Goal: Information Seeking & Learning: Learn about a topic

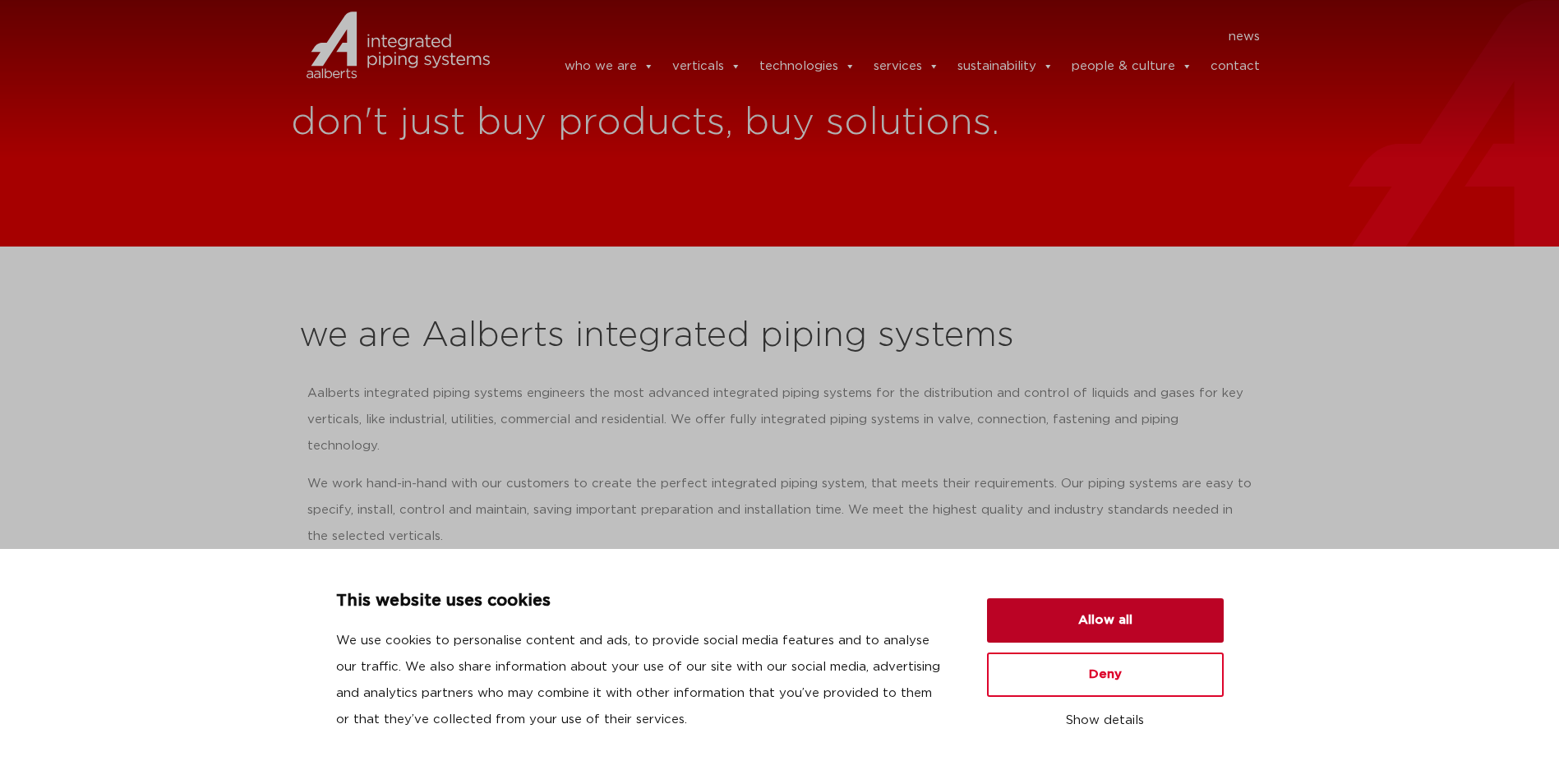
click at [1122, 634] on button "Allow all" at bounding box center [1105, 621] width 237 height 45
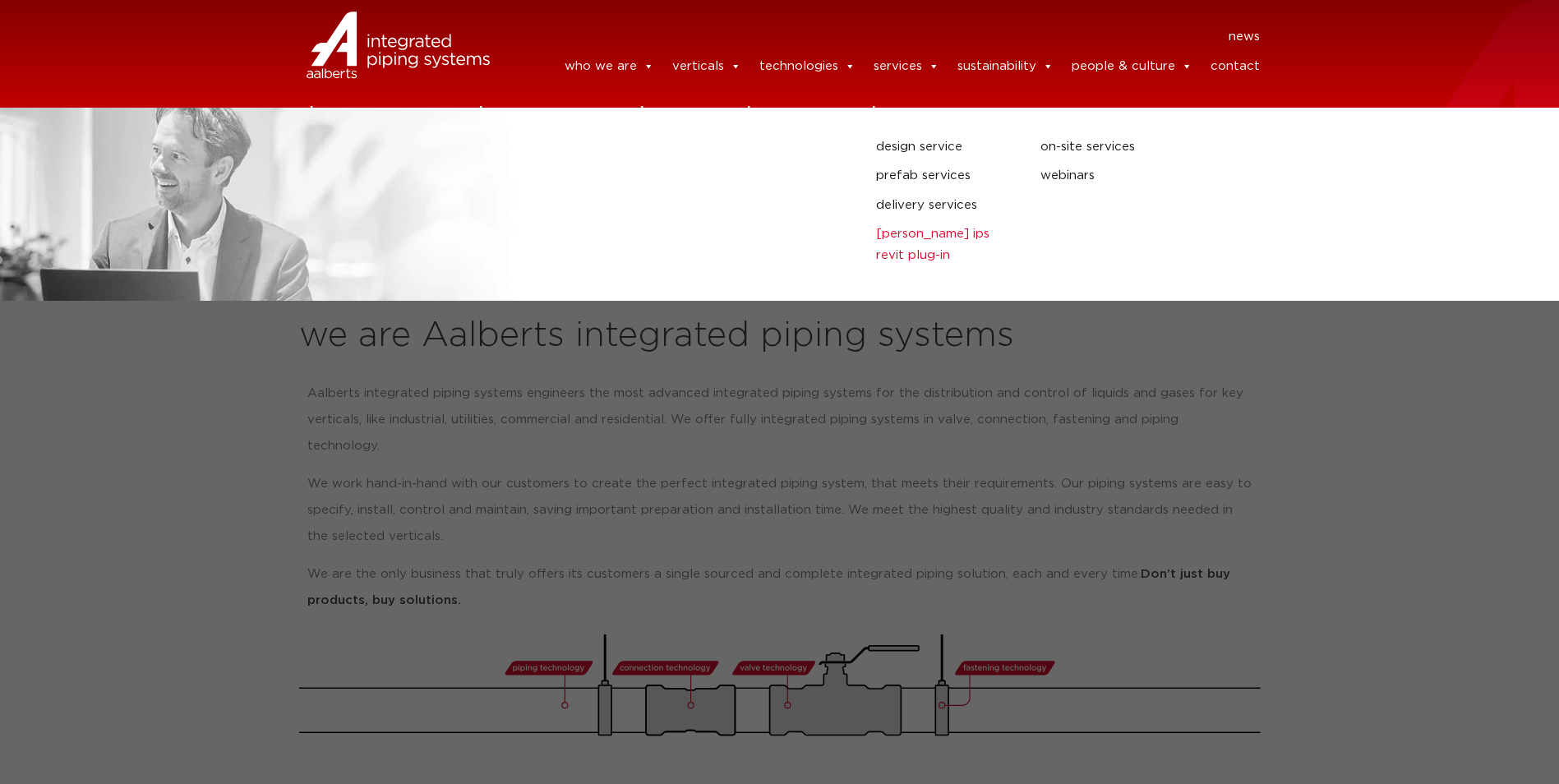
click at [913, 237] on link "[PERSON_NAME] IPS Revit plug-in" at bounding box center [946, 244] width 140 height 42
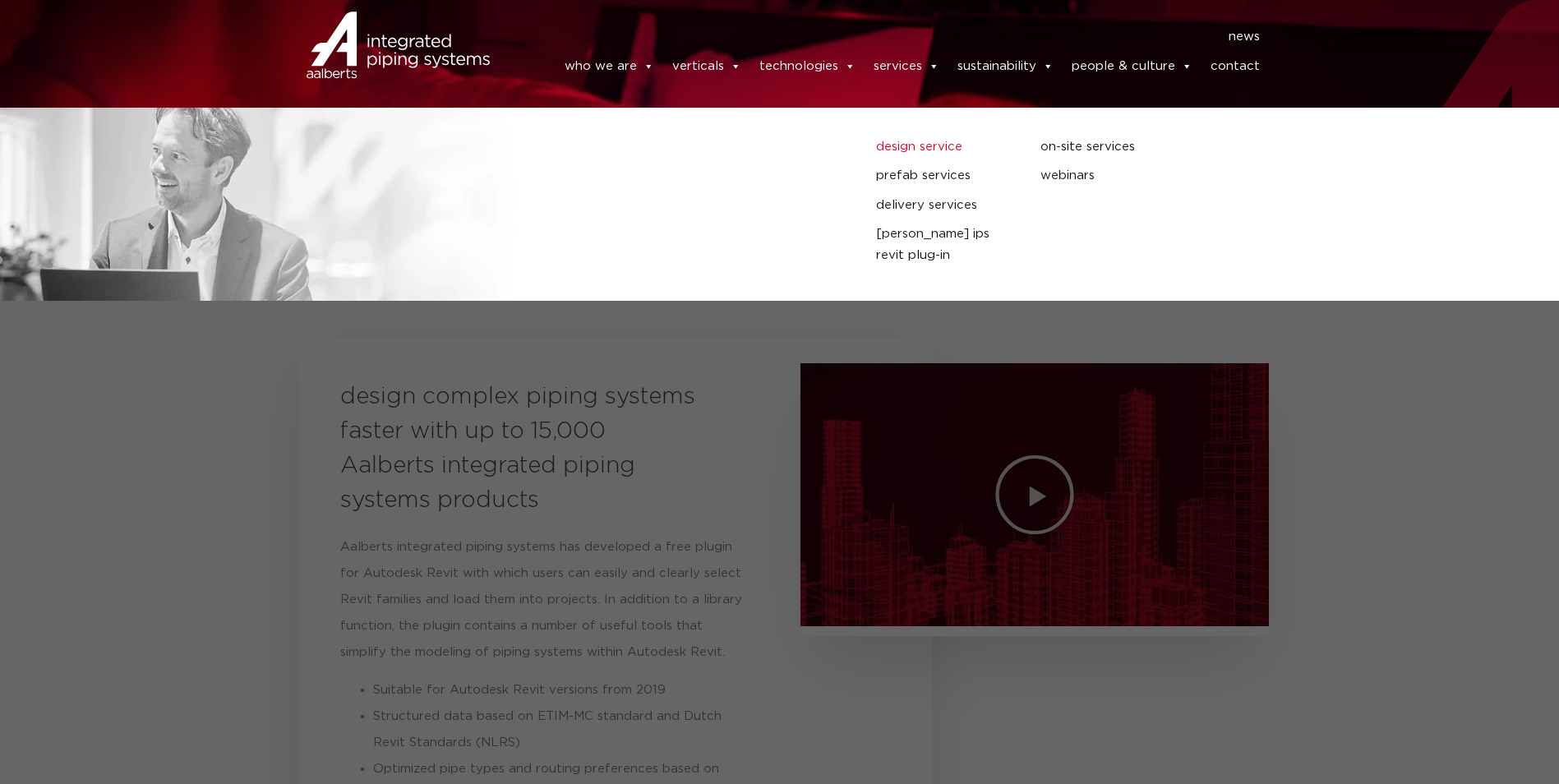
click at [900, 155] on link "design service" at bounding box center [946, 147] width 140 height 21
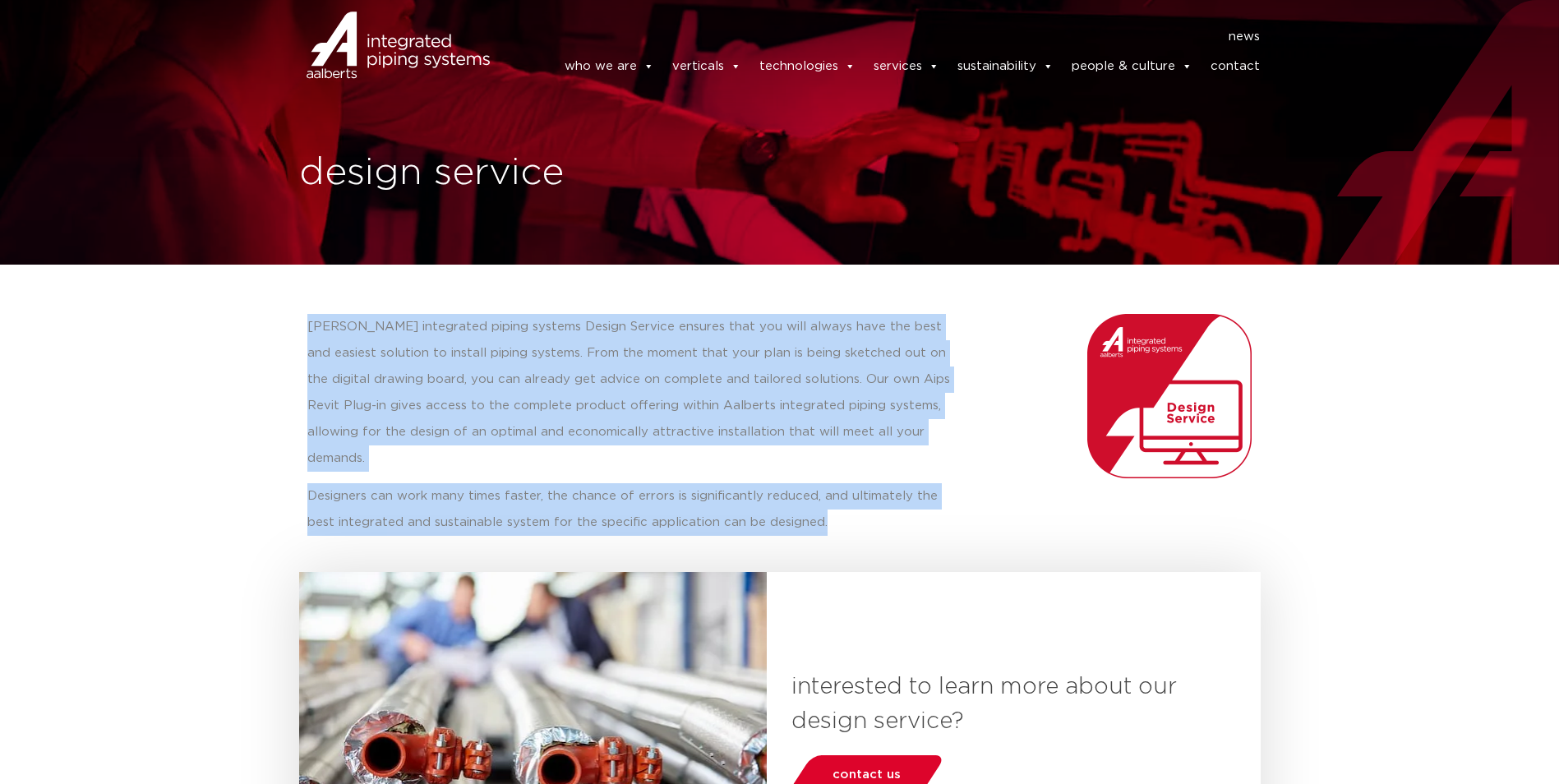
drag, startPoint x: 308, startPoint y: 325, endPoint x: 799, endPoint y: 500, distance: 521.3
click at [799, 500] on div "Aalberts integrated piping systems Design Service ensures that you will always …" at bounding box center [636, 425] width 657 height 222
click at [588, 388] on p "Aalberts integrated piping systems Design Service ensures that you will always …" at bounding box center [636, 393] width 657 height 158
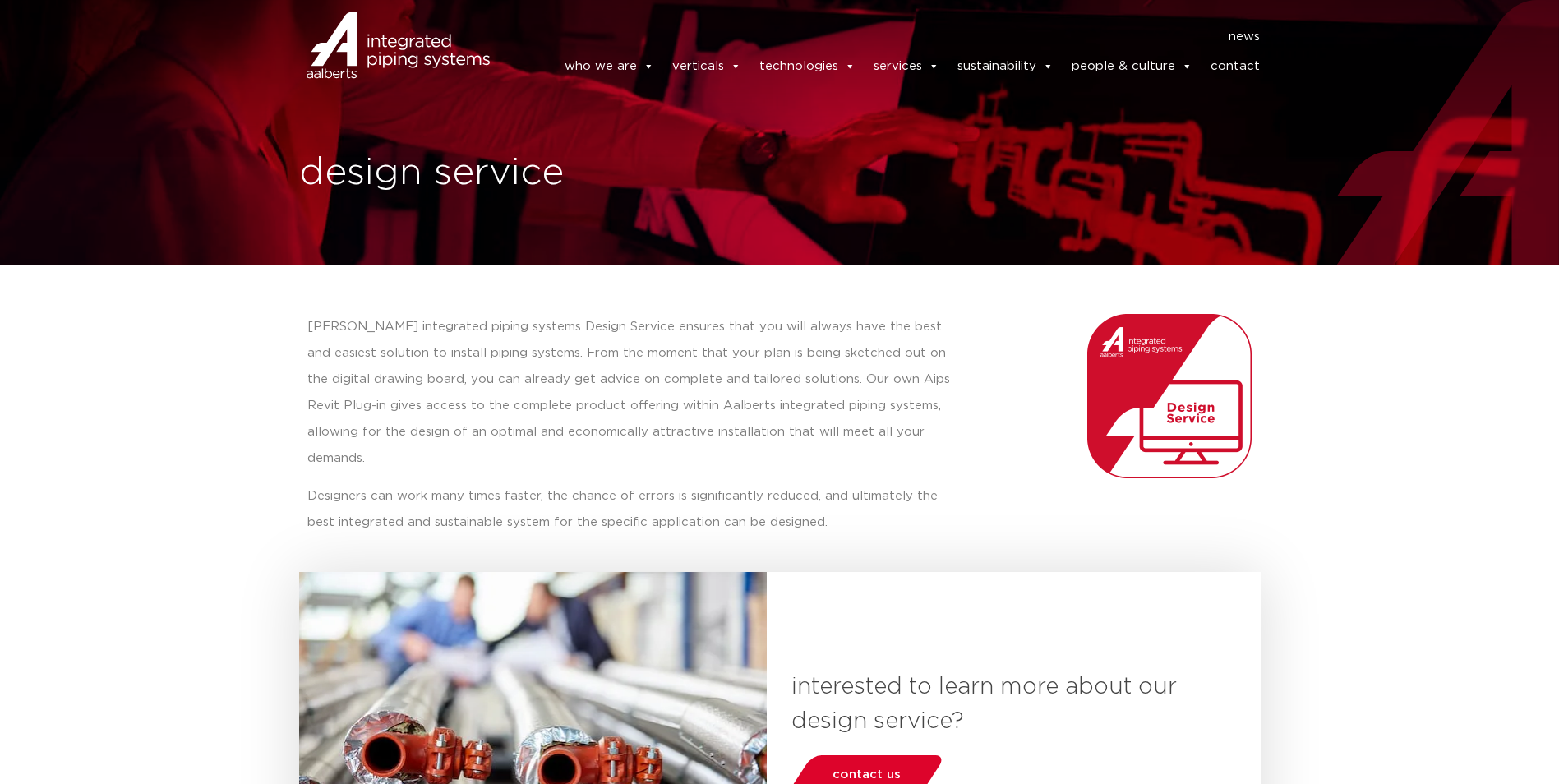
click at [398, 427] on p "Aalberts integrated piping systems Design Service ensures that you will always …" at bounding box center [636, 393] width 657 height 158
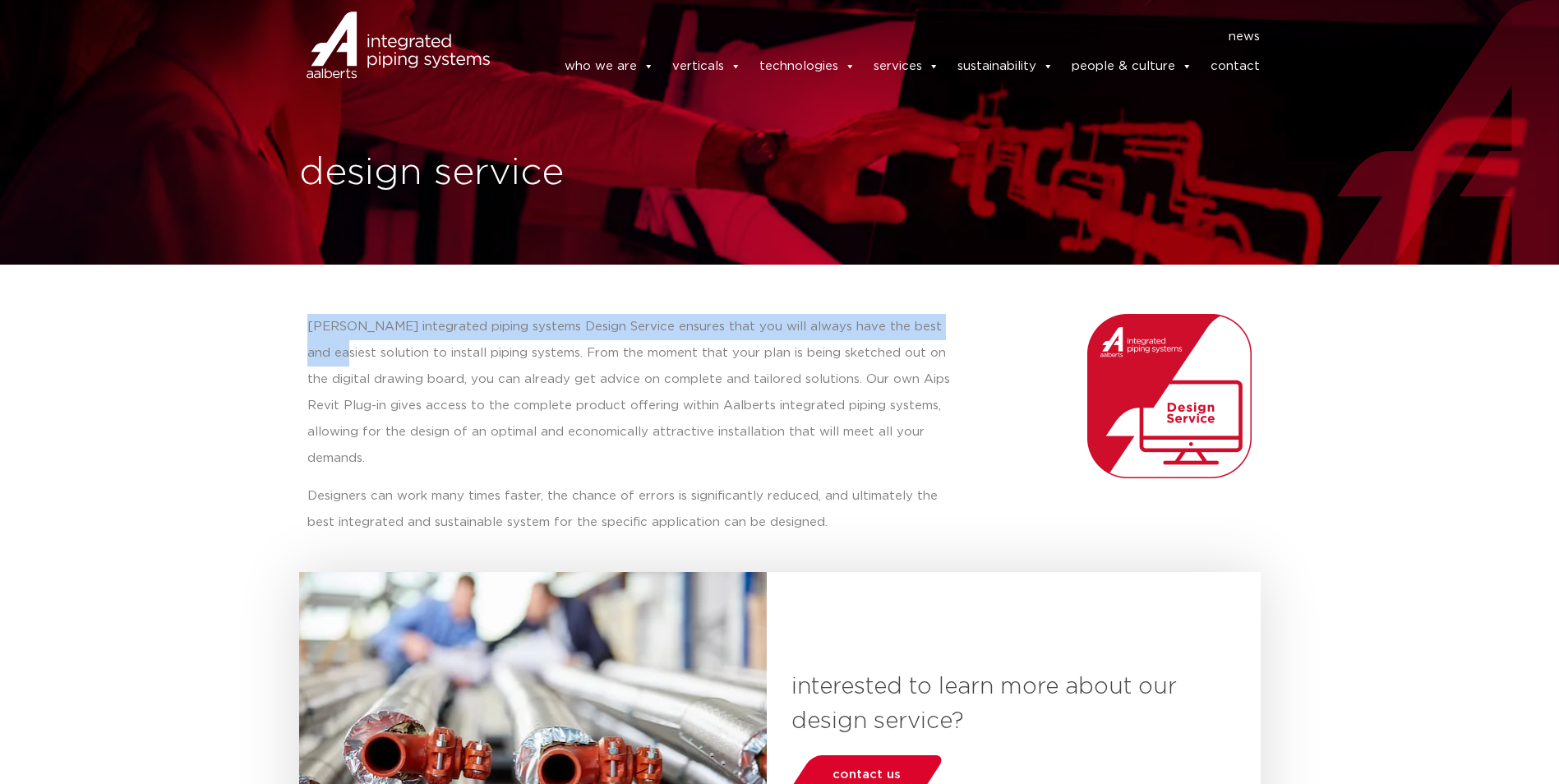
drag, startPoint x: 308, startPoint y: 324, endPoint x: 945, endPoint y: 319, distance: 637.0
click at [945, 319] on p "Aalberts integrated piping systems Design Service ensures that you will always …" at bounding box center [636, 393] width 657 height 158
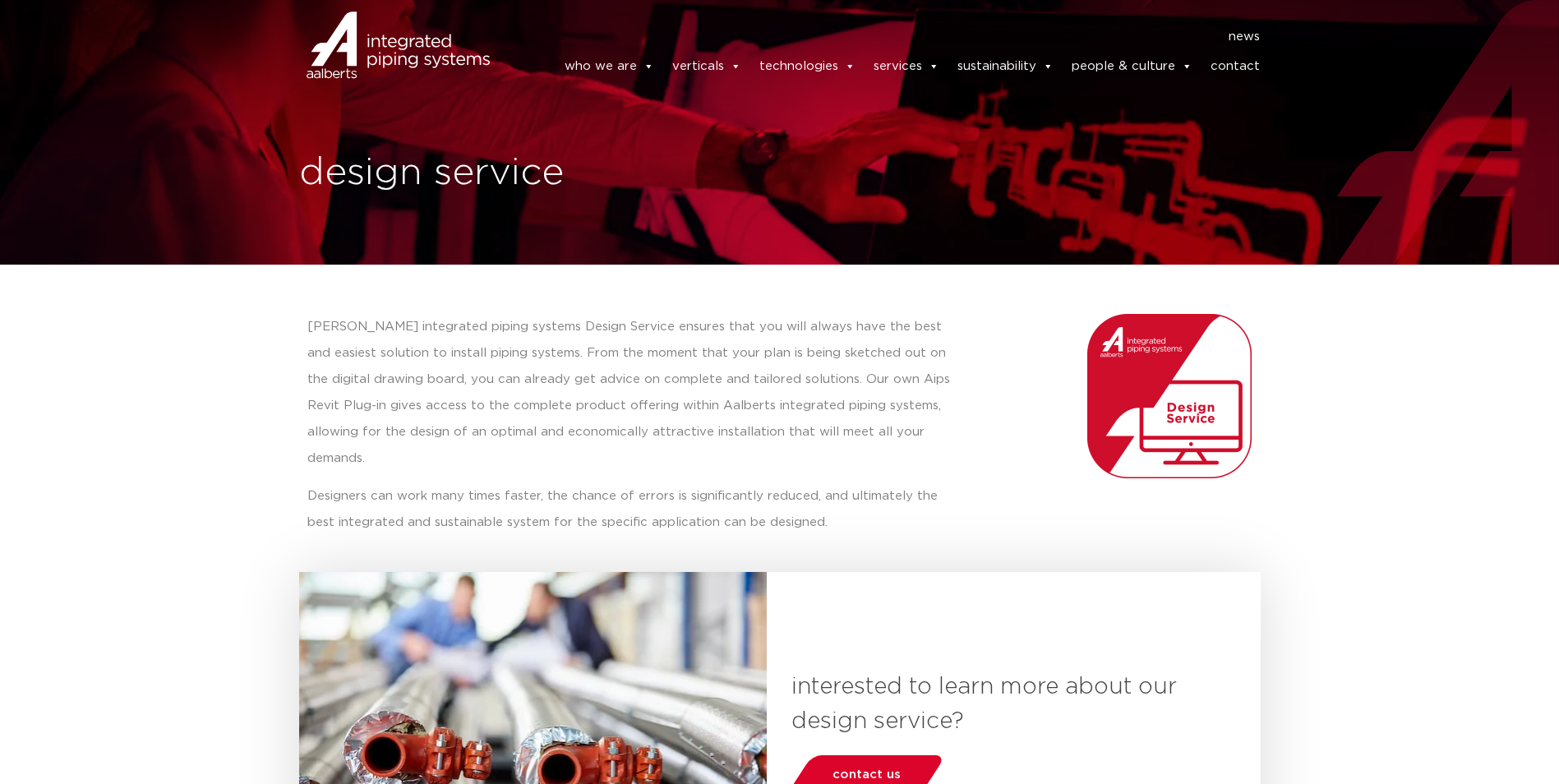
click at [439, 352] on p "Aalberts integrated piping systems Design Service ensures that you will always …" at bounding box center [636, 393] width 657 height 158
